Goal: Task Accomplishment & Management: Use online tool/utility

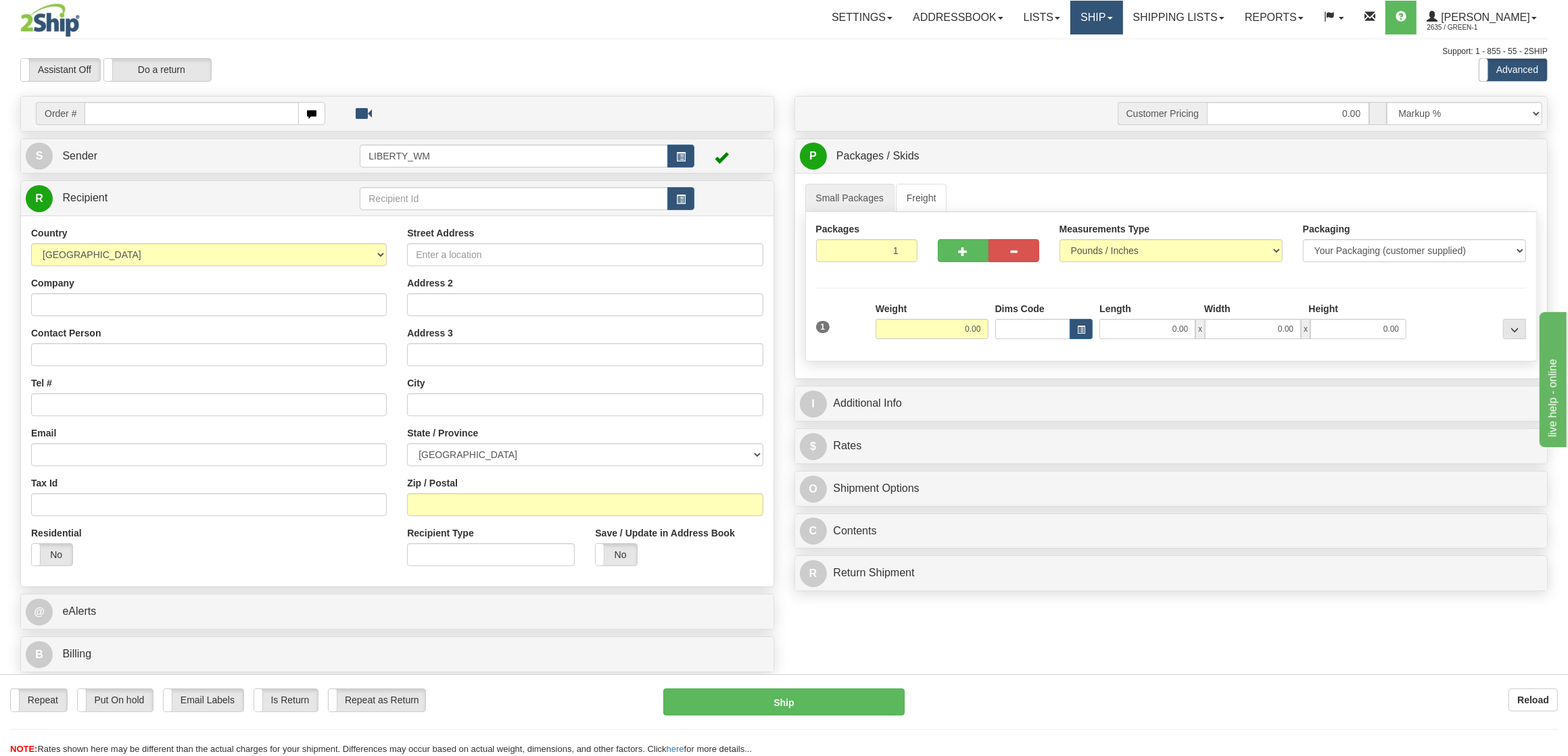
click at [1122, 15] on link "Ship" at bounding box center [1096, 17] width 52 height 33
click at [1098, 65] on span "OnHold / Order Queue" at bounding box center [1061, 65] width 95 height 11
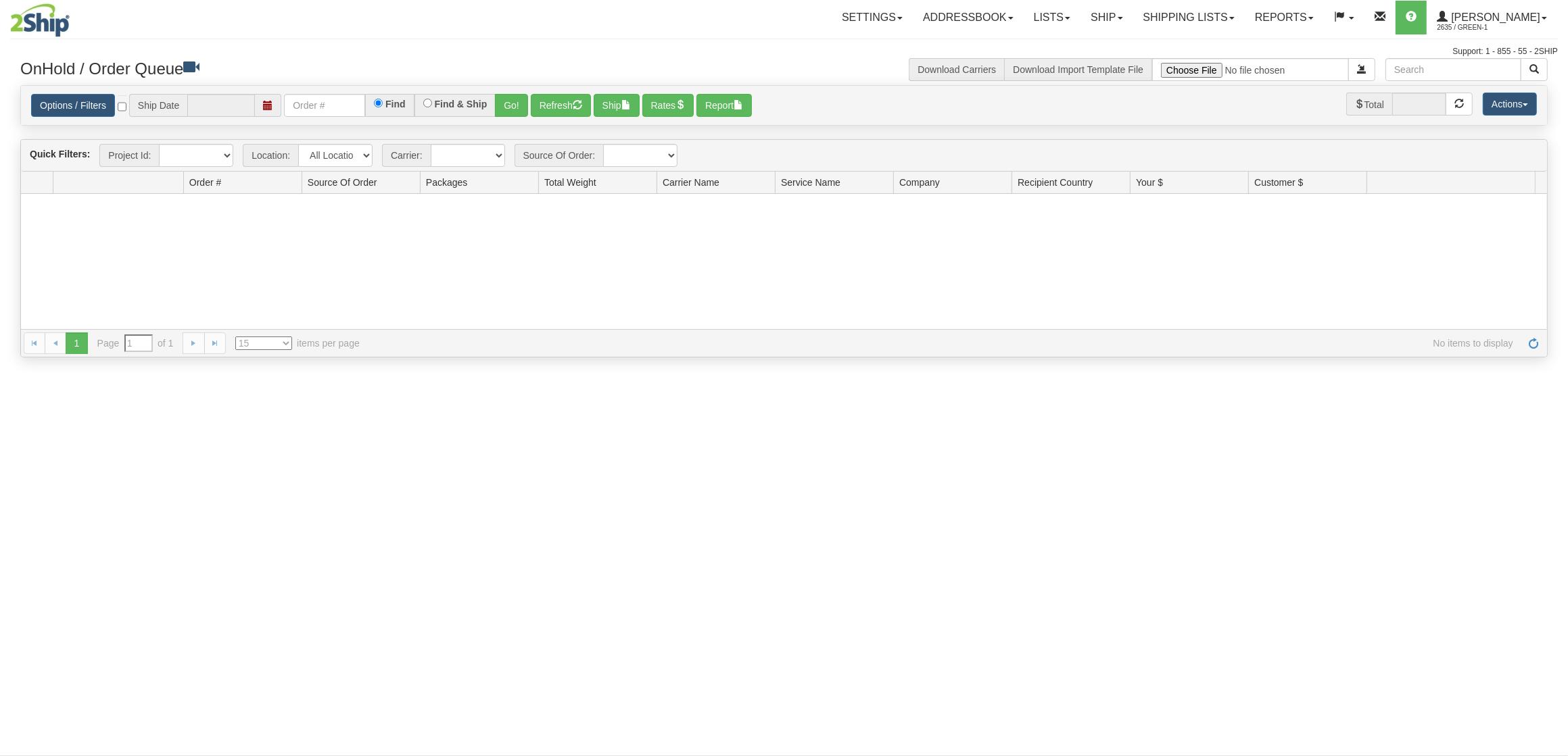
type input "[DATE]"
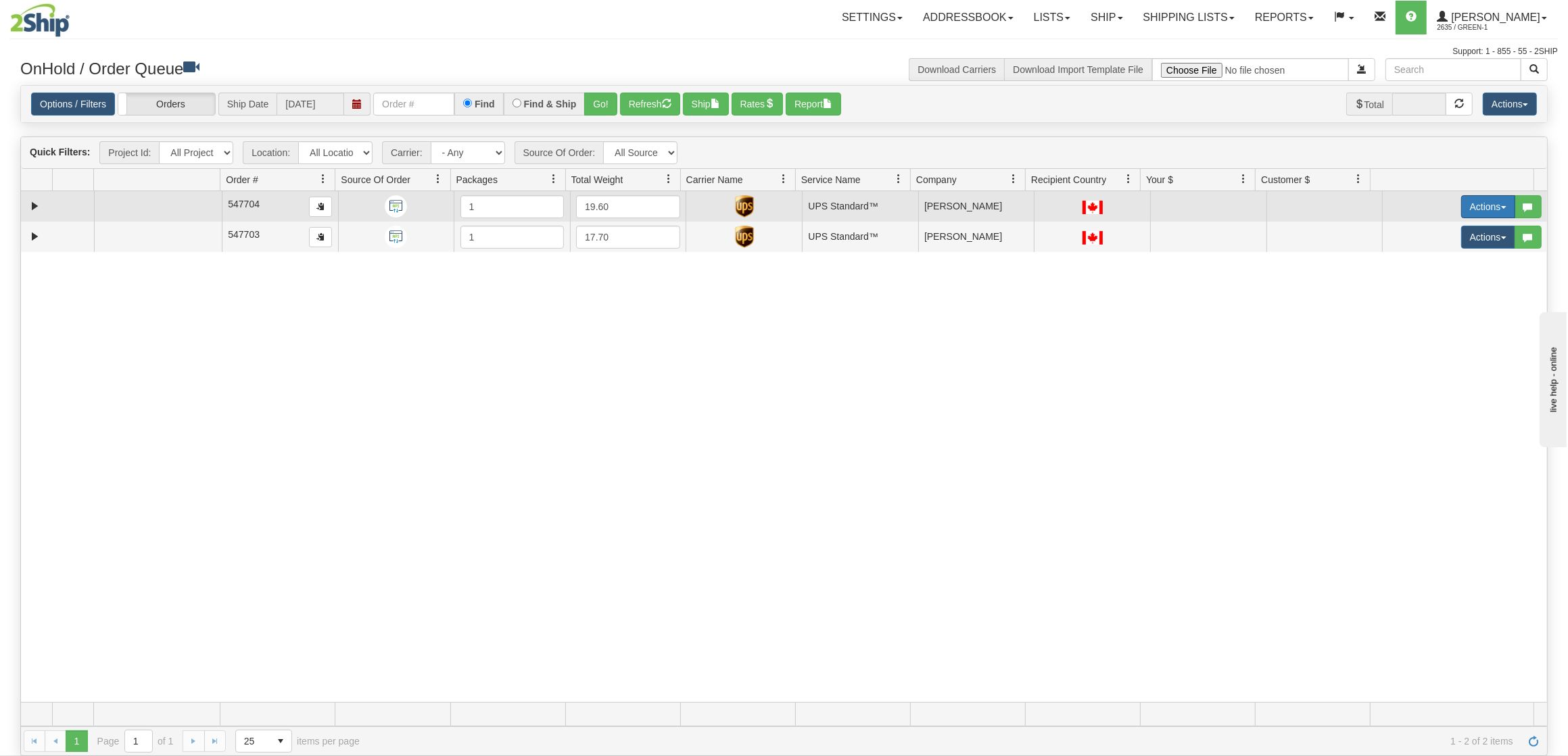
click at [1470, 207] on button "Actions" at bounding box center [1488, 207] width 54 height 23
click at [1421, 284] on span "Ship" at bounding box center [1425, 285] width 28 height 11
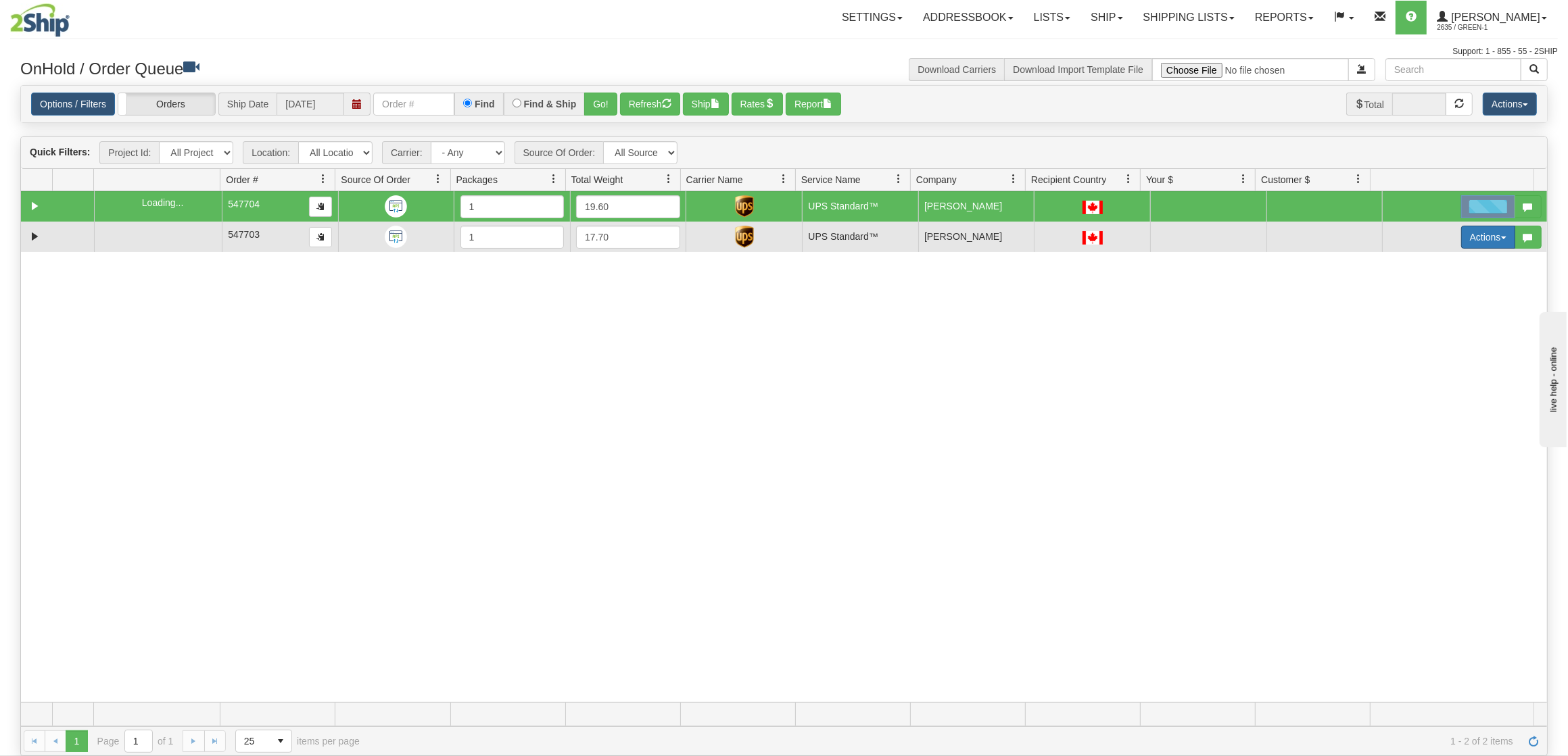
click at [1470, 248] on button "Actions" at bounding box center [1488, 237] width 54 height 23
click at [1419, 315] on span "Ship" at bounding box center [1425, 315] width 28 height 11
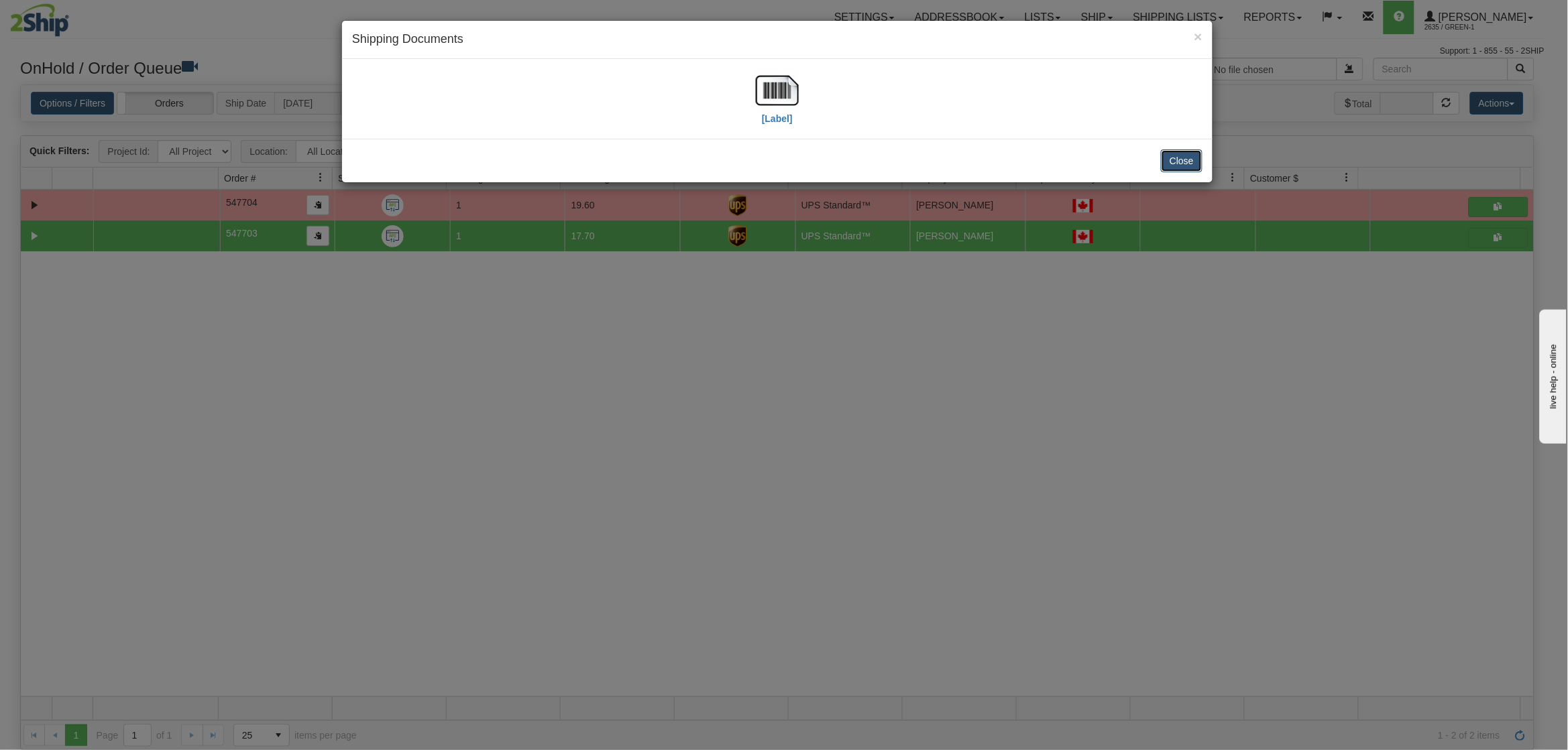
click at [1187, 164] on button "Close" at bounding box center [1182, 161] width 42 height 23
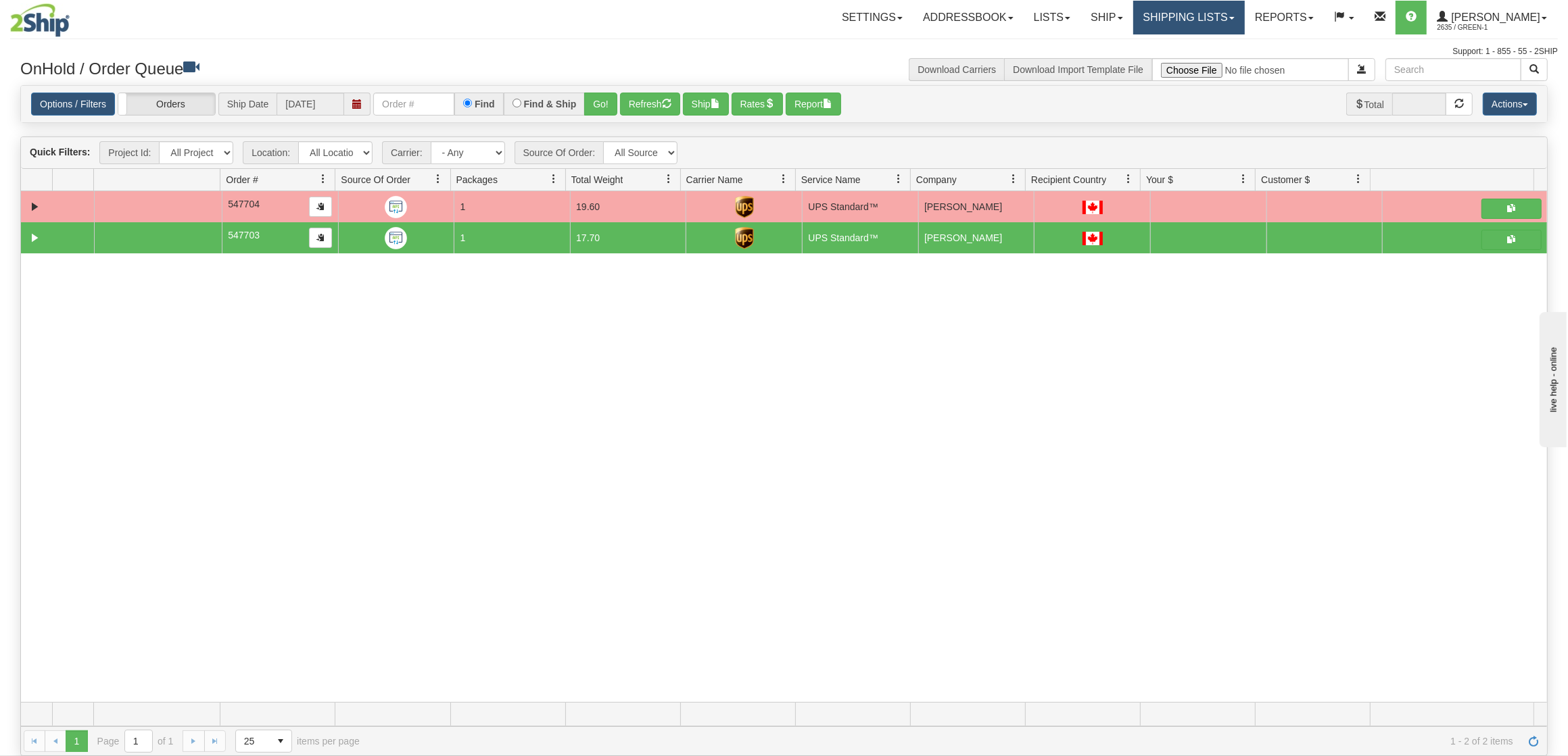
click at [1213, 19] on link "Shipping lists" at bounding box center [1189, 17] width 111 height 33
click at [1213, 41] on link "Current Shipments" at bounding box center [1178, 47] width 132 height 17
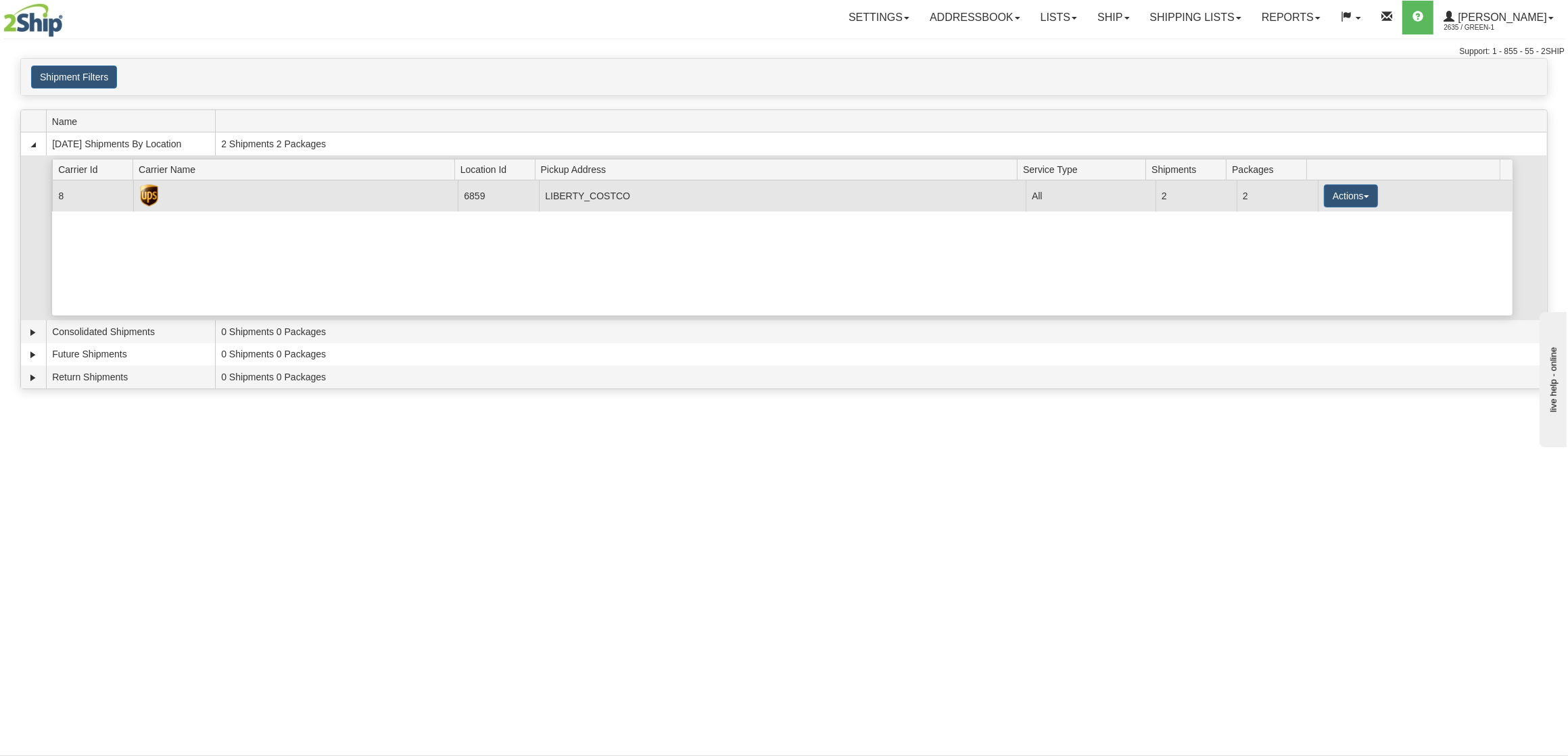
click at [1355, 210] on td "Actions Details Close Pickup Zip Print" at bounding box center [1415, 196] width 195 height 31
click at [1352, 204] on button "Actions" at bounding box center [1351, 196] width 54 height 23
click at [1312, 261] on span "Pickup" at bounding box center [1300, 256] width 36 height 9
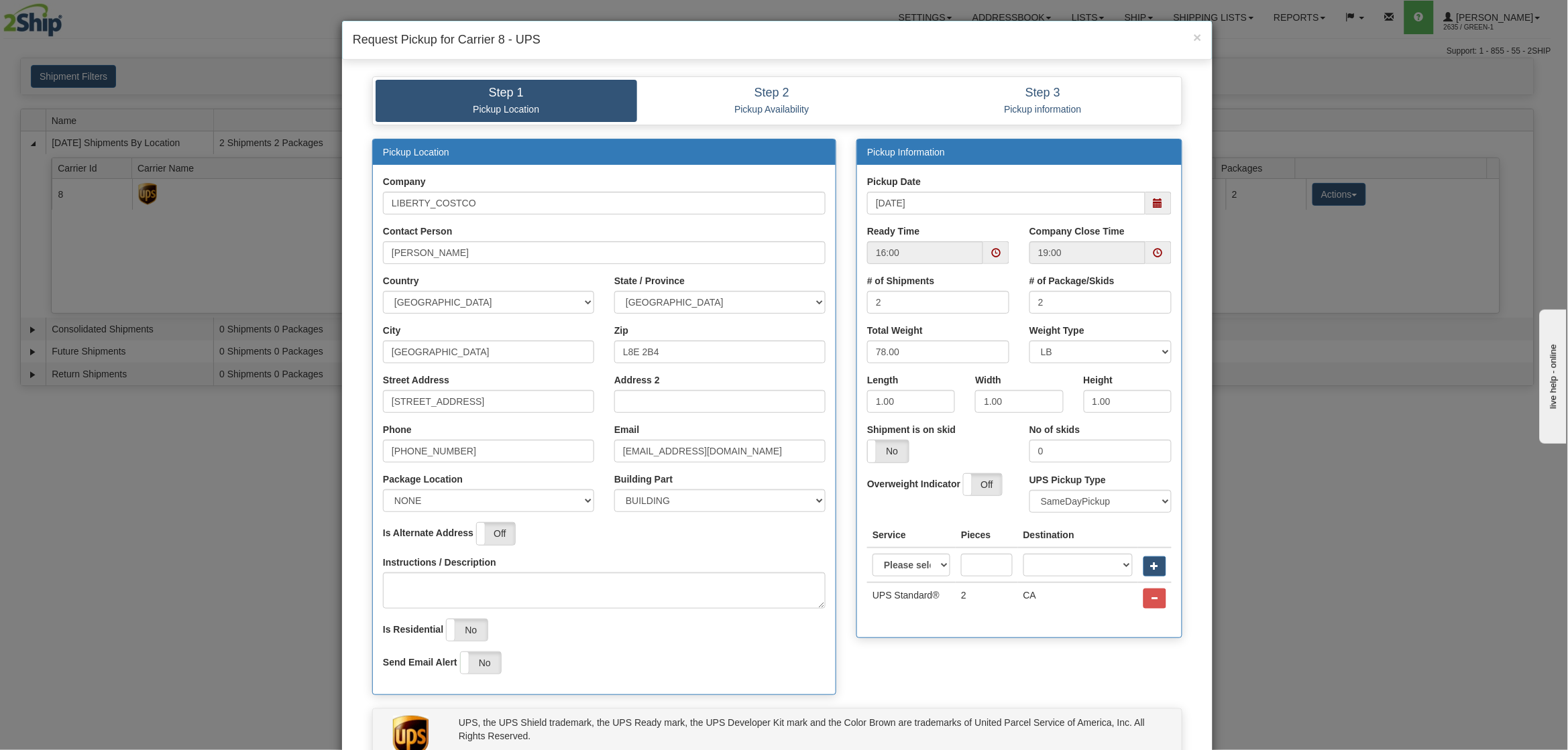
click at [997, 257] on span at bounding box center [996, 253] width 26 height 23
click at [897, 381] on span at bounding box center [900, 378] width 36 height 36
click at [899, 380] on span at bounding box center [900, 378] width 36 height 36
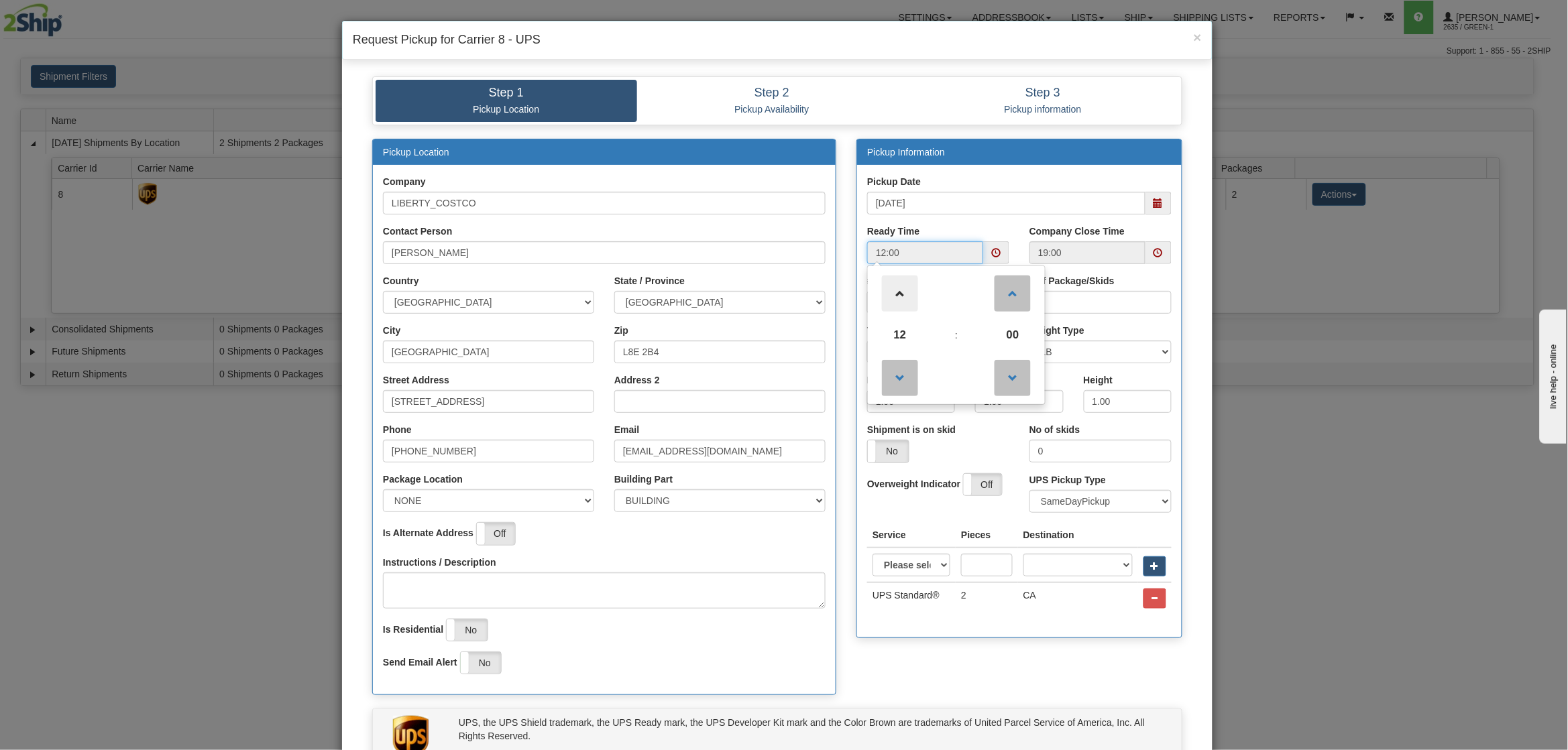
click at [902, 299] on span at bounding box center [900, 294] width 36 height 36
type input "13:00"
click at [1154, 250] on span at bounding box center [1158, 253] width 9 height 9
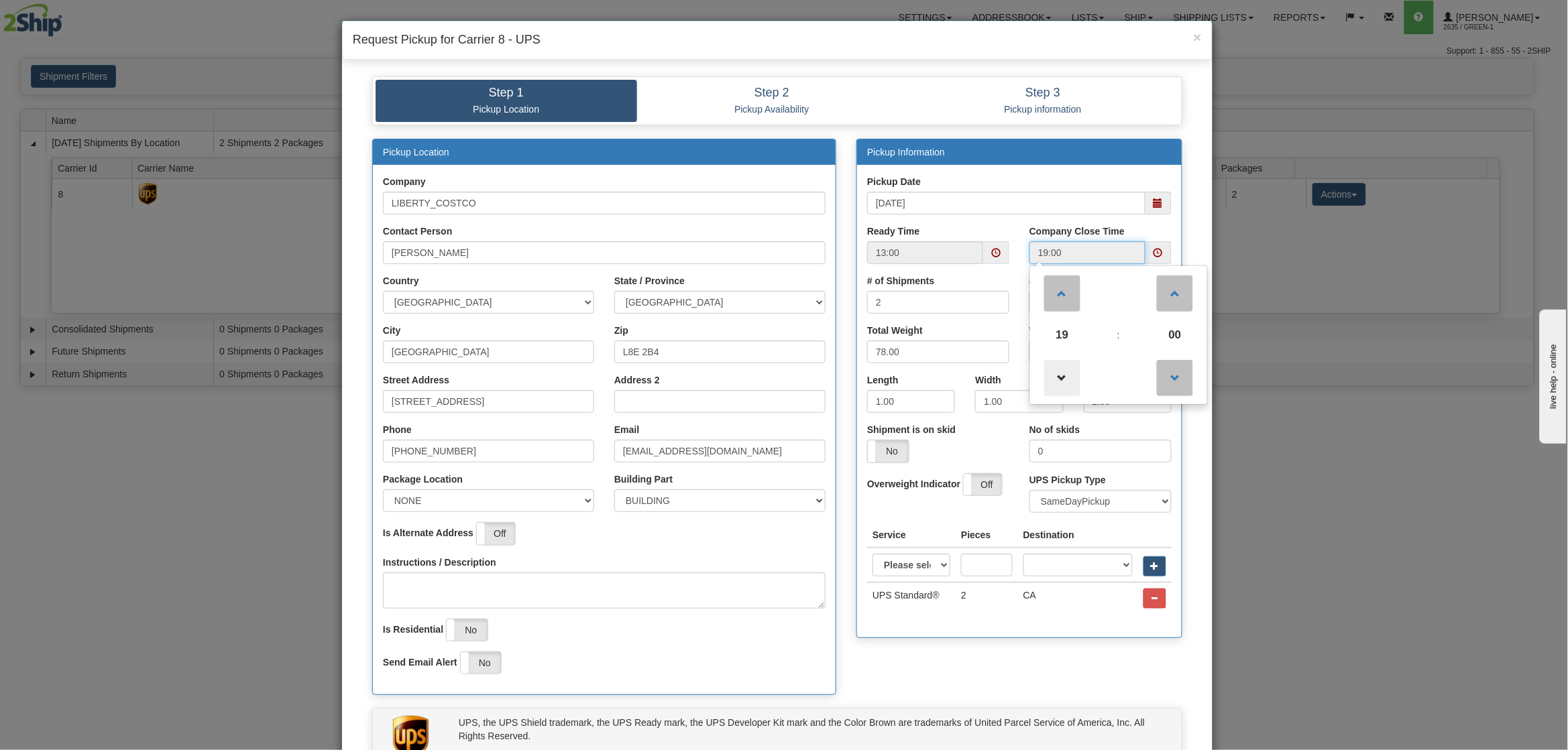
click at [1058, 375] on span at bounding box center [1062, 378] width 36 height 36
type input "16:00"
click at [1036, 642] on div "Pickup Information Pickup Date 09/11/2025 Ready Time 13:00 16:00 16 :" at bounding box center [1019, 395] width 346 height 513
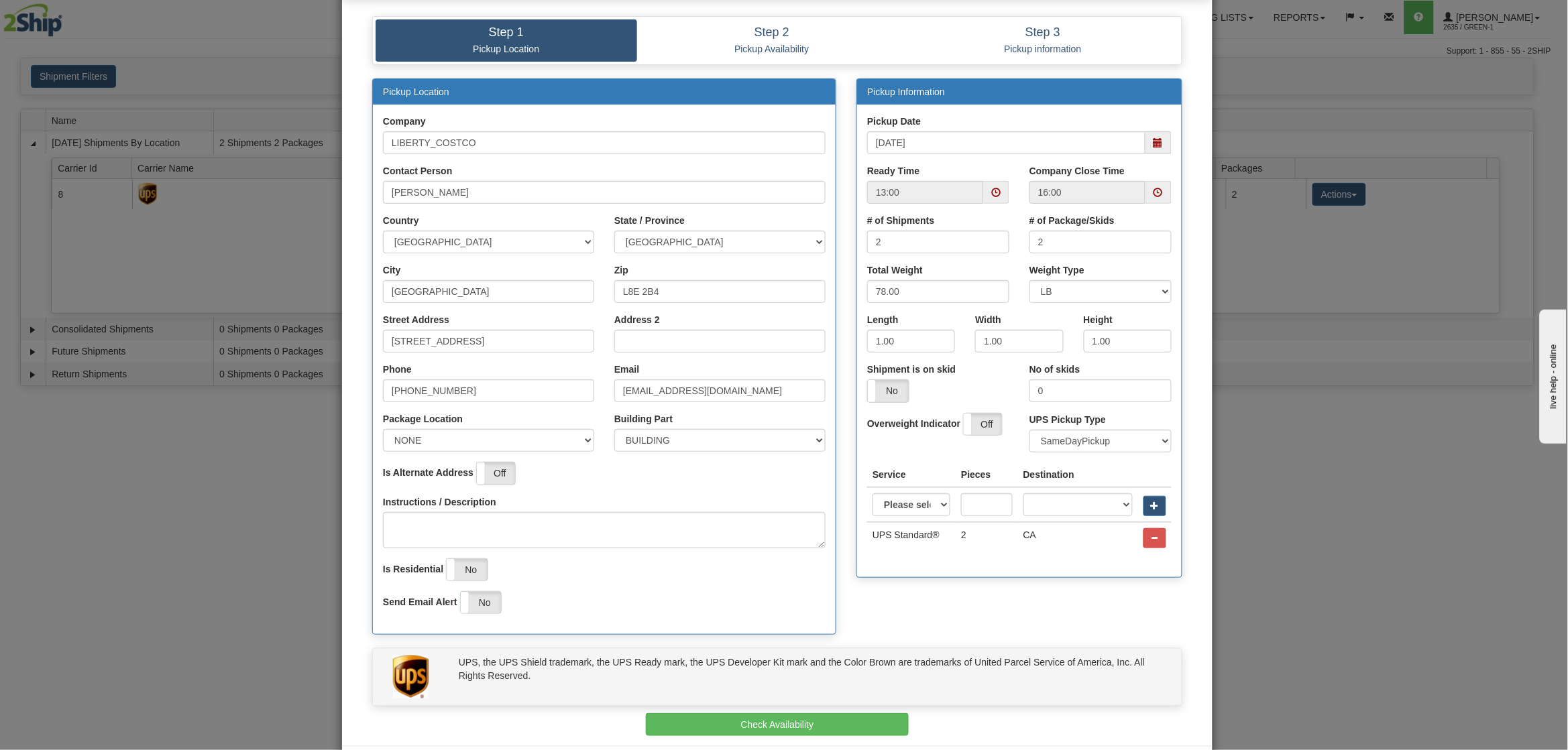
scroll to position [123, 0]
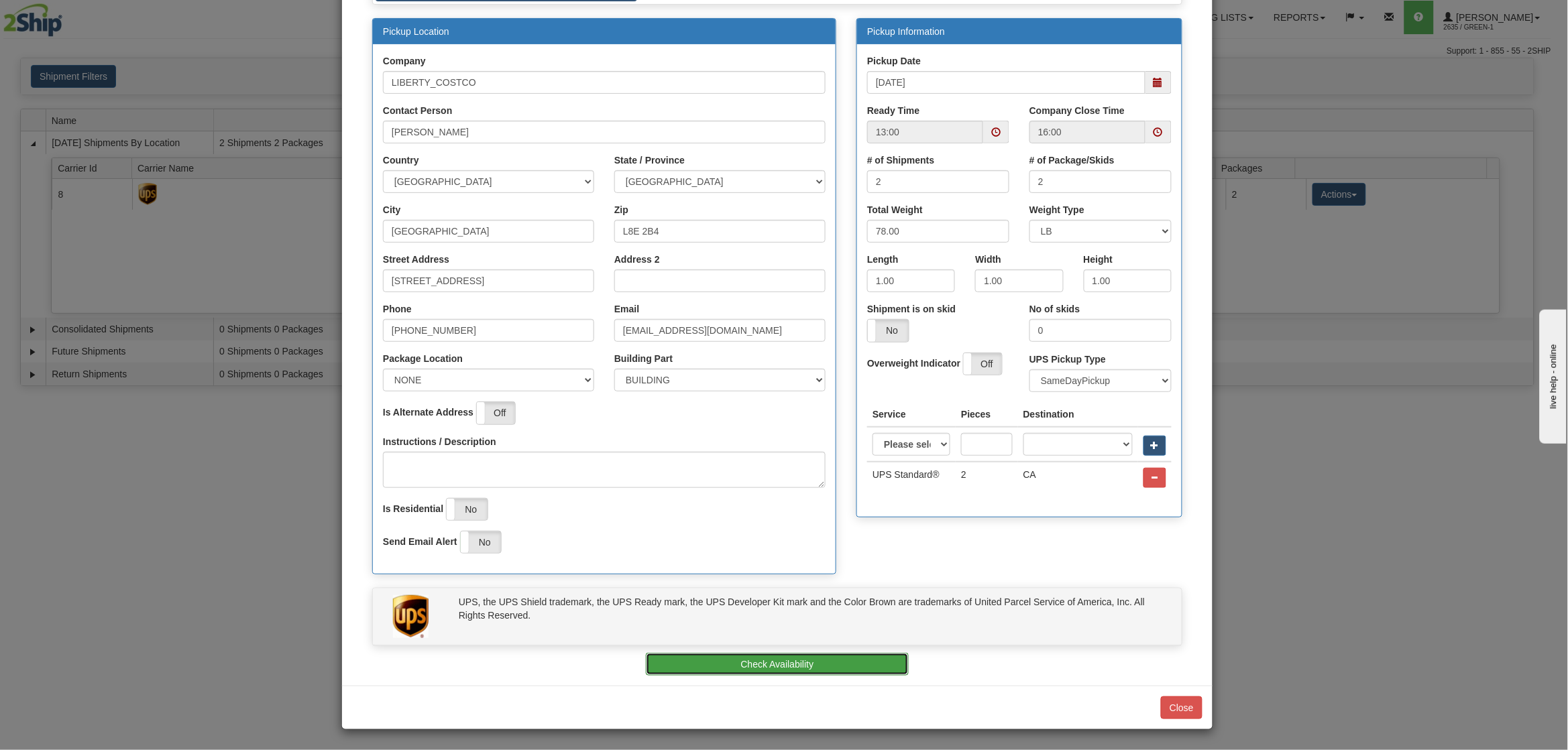
click at [876, 665] on button "Check Availability" at bounding box center [778, 665] width 263 height 23
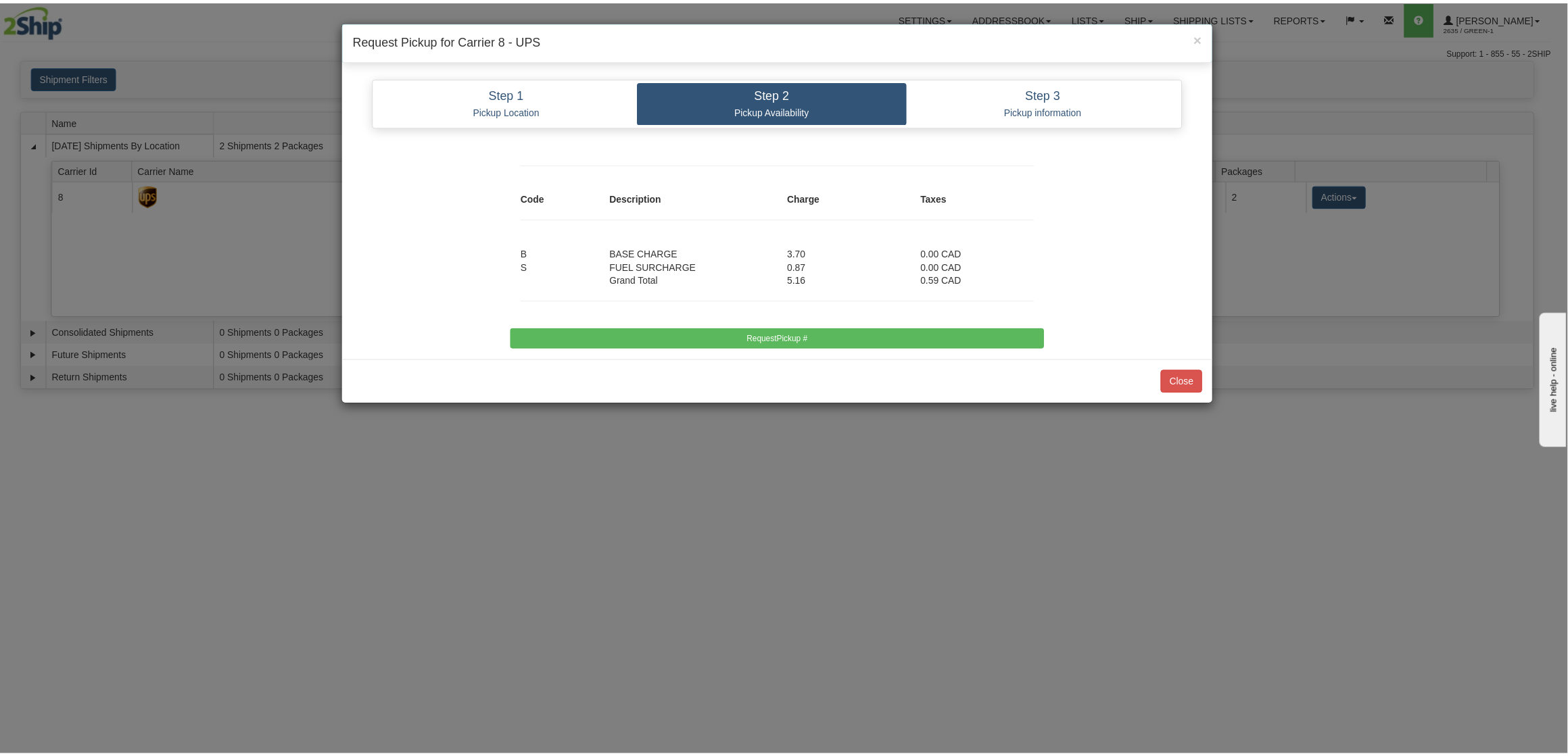
scroll to position [0, 0]
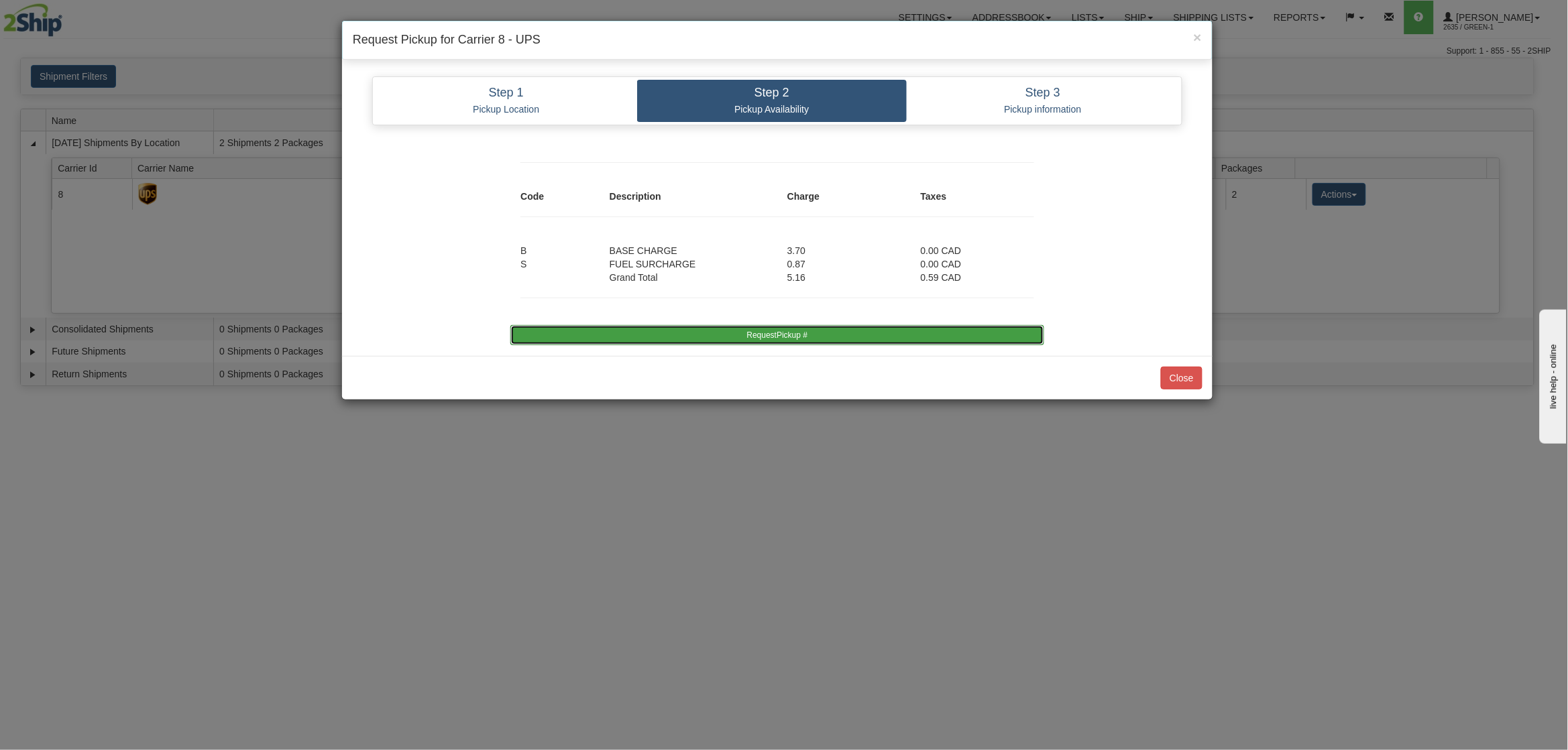
click at [961, 344] on button "RequestPickup #" at bounding box center [777, 336] width 533 height 20
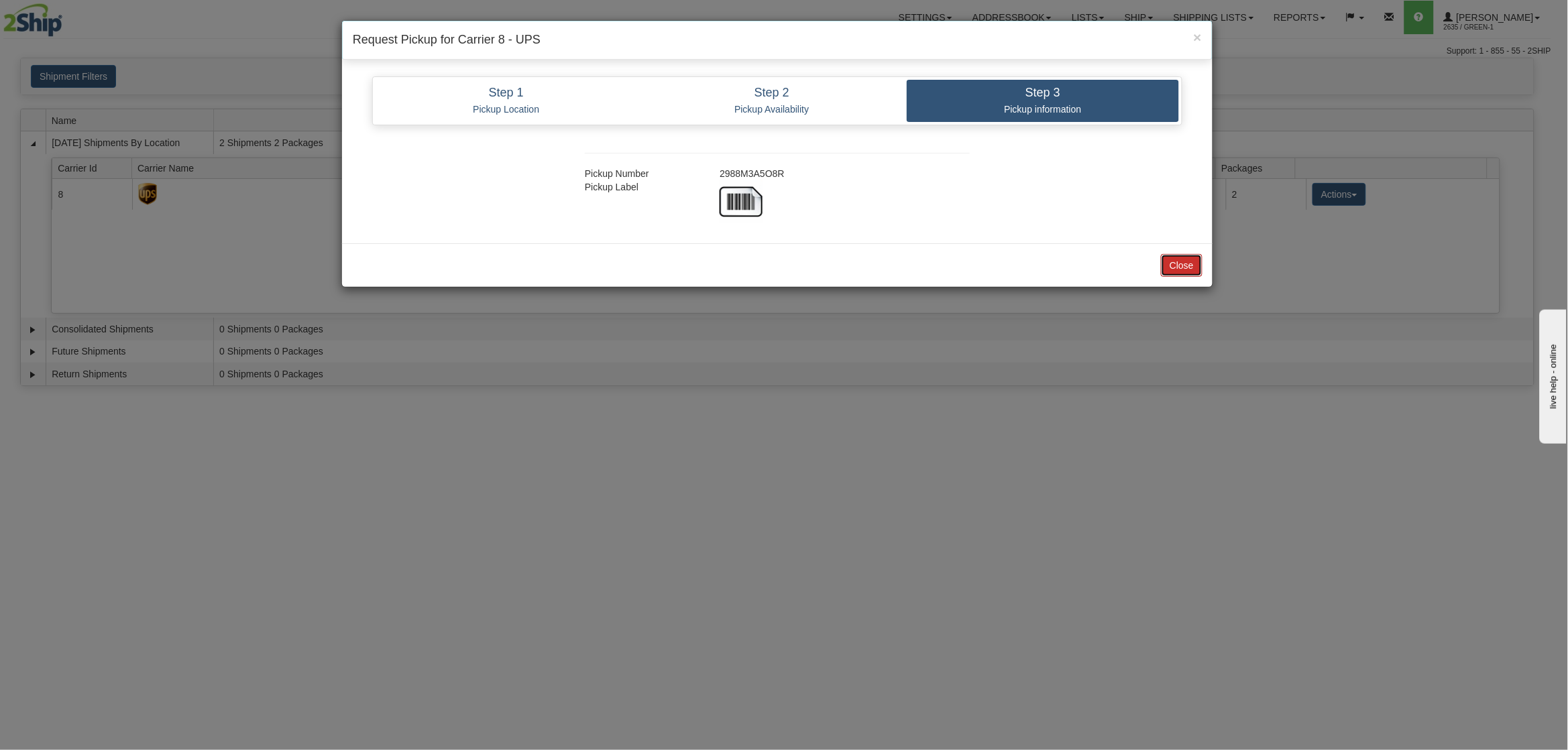
click at [1182, 261] on button "Close" at bounding box center [1182, 266] width 42 height 23
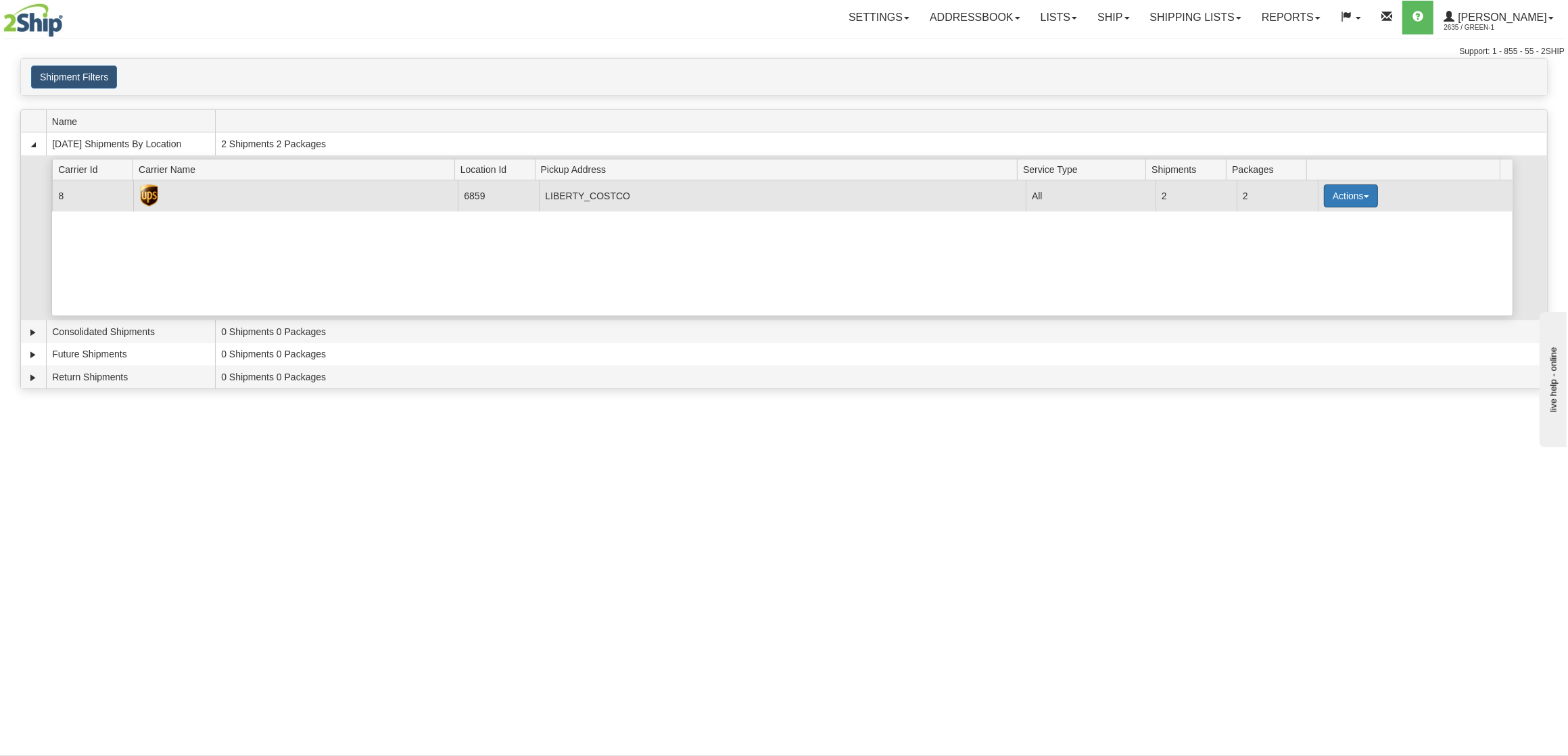
click at [1337, 196] on button "Actions" at bounding box center [1351, 196] width 54 height 23
click at [1288, 291] on span "Print" at bounding box center [1296, 291] width 28 height 9
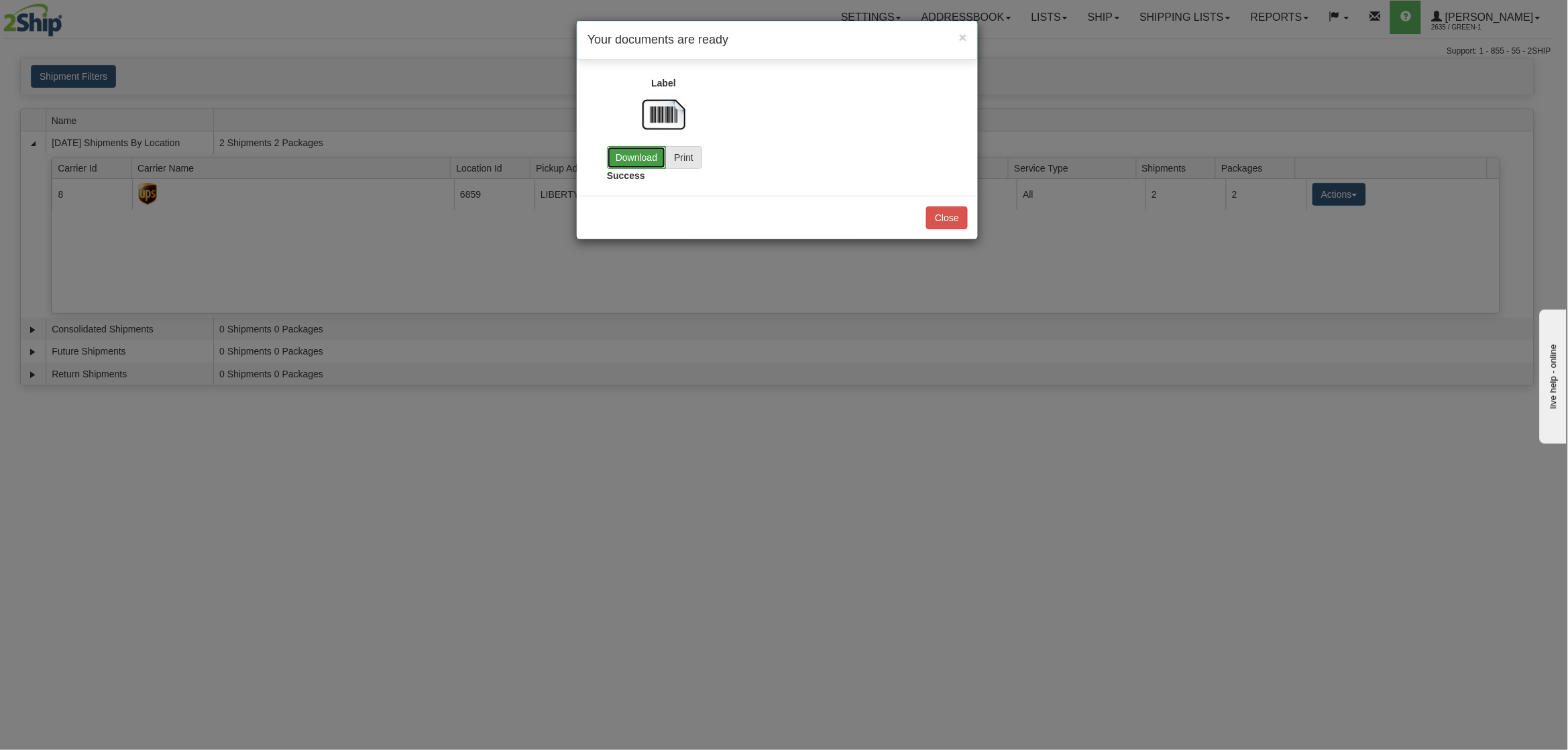
click at [632, 157] on link "Download" at bounding box center [637, 157] width 59 height 23
click at [947, 213] on button "Close" at bounding box center [947, 218] width 42 height 23
